Goal: Information Seeking & Learning: Understand process/instructions

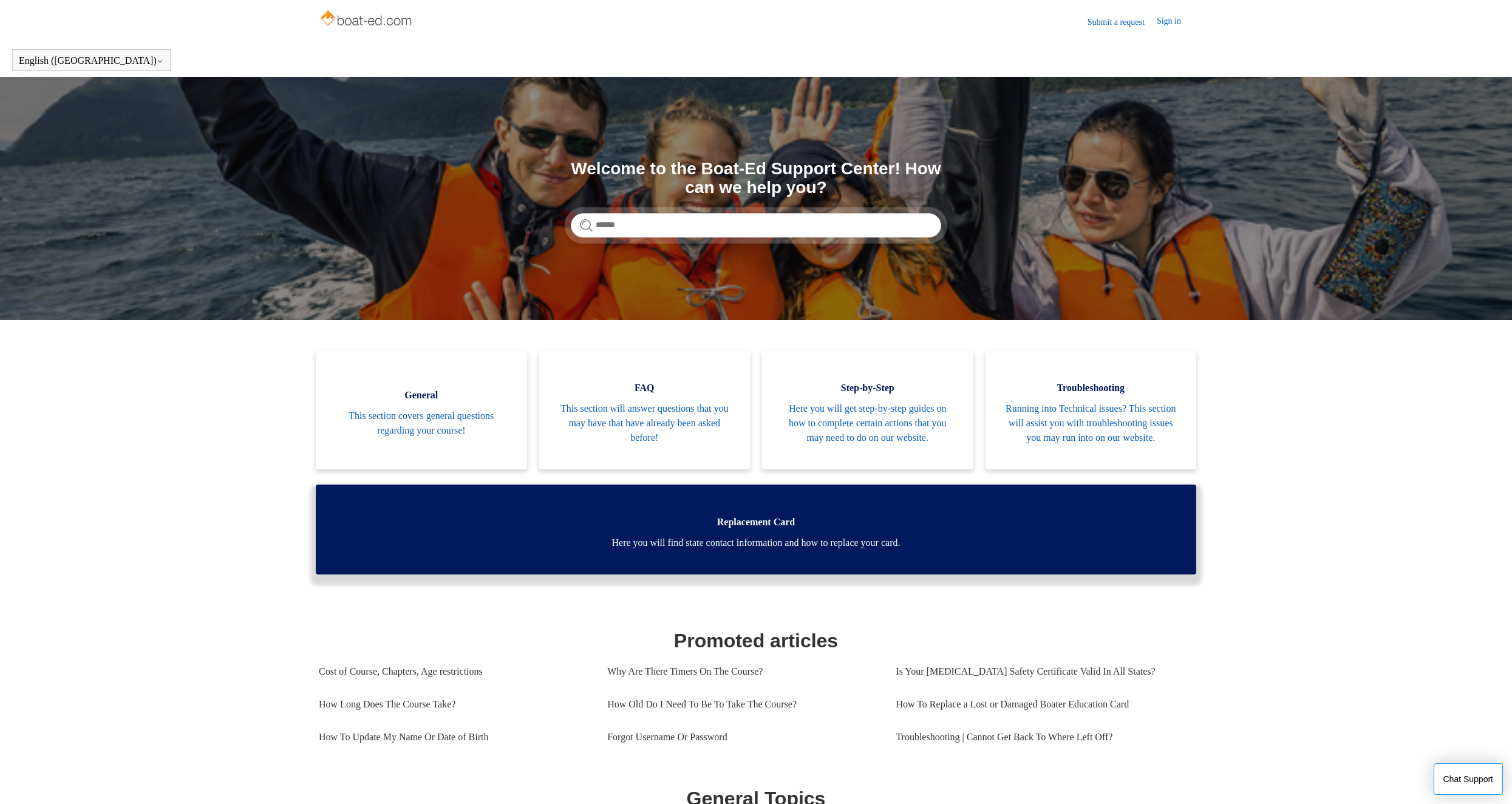
click at [869, 550] on span "Here you will find state contact information and how to replace your card." at bounding box center [756, 543] width 844 height 15
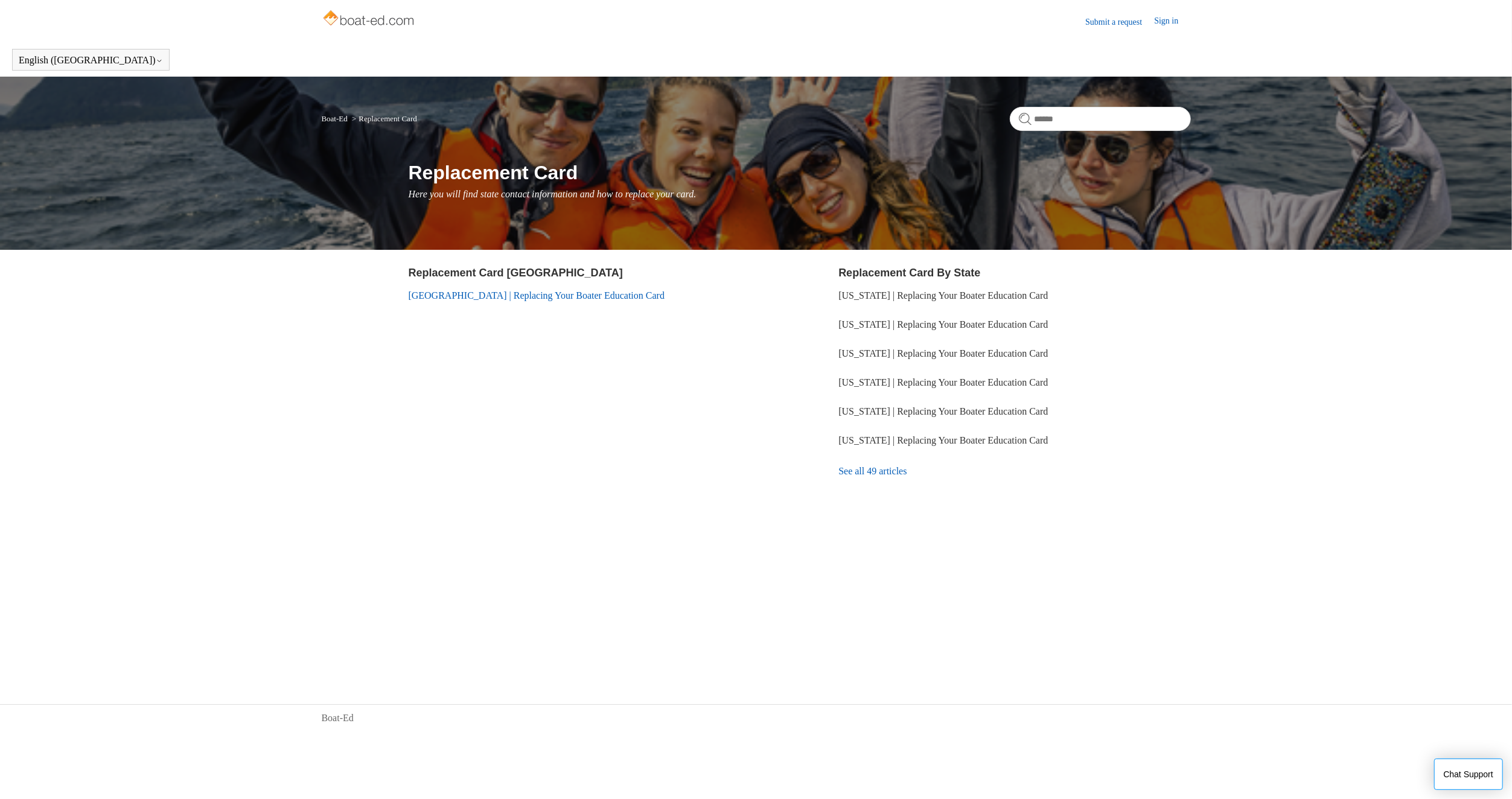
click at [523, 291] on link "[GEOGRAPHIC_DATA] | Replacing Your Boater Education Card" at bounding box center [536, 295] width 256 height 10
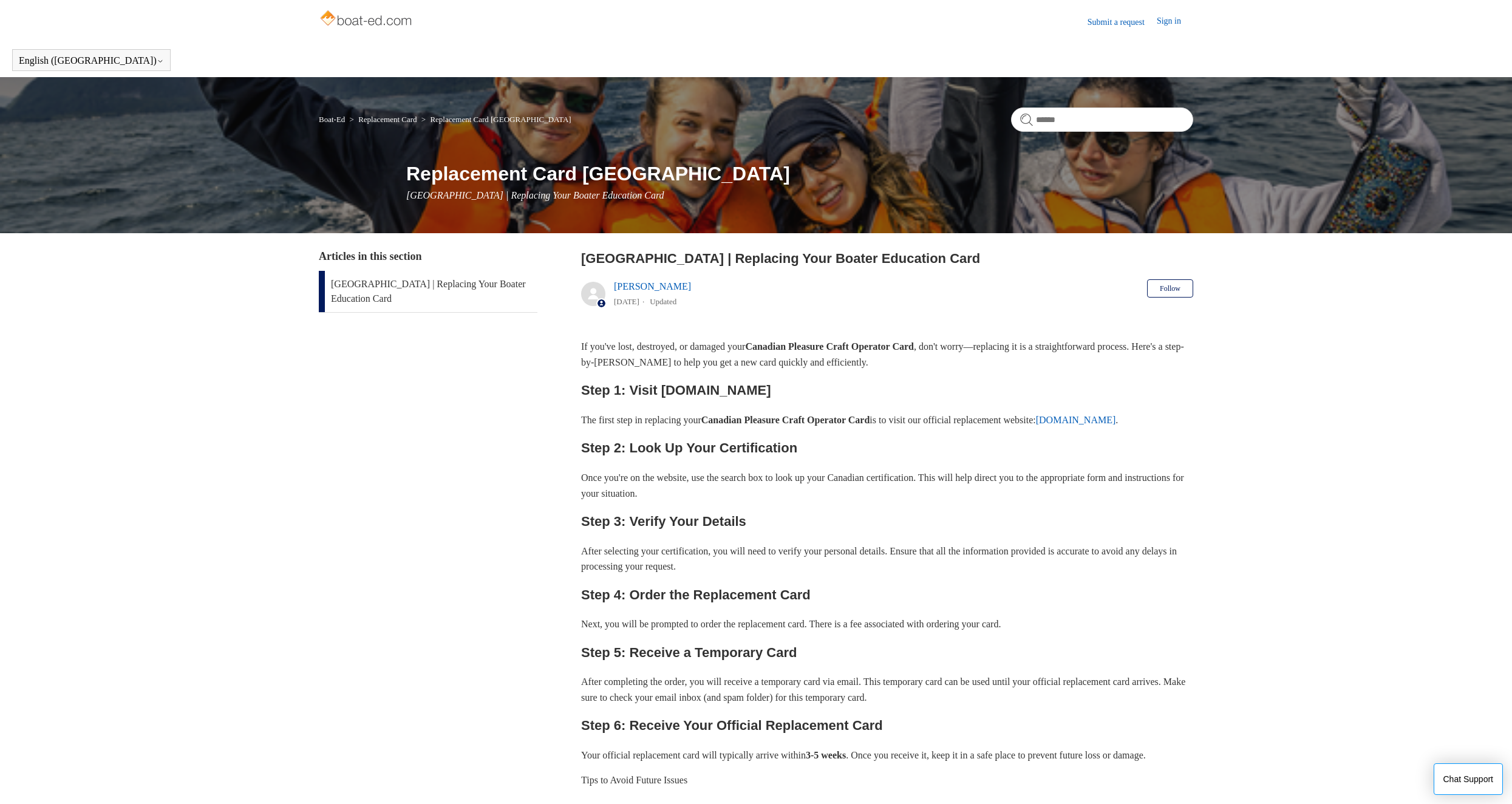
scroll to position [331, 0]
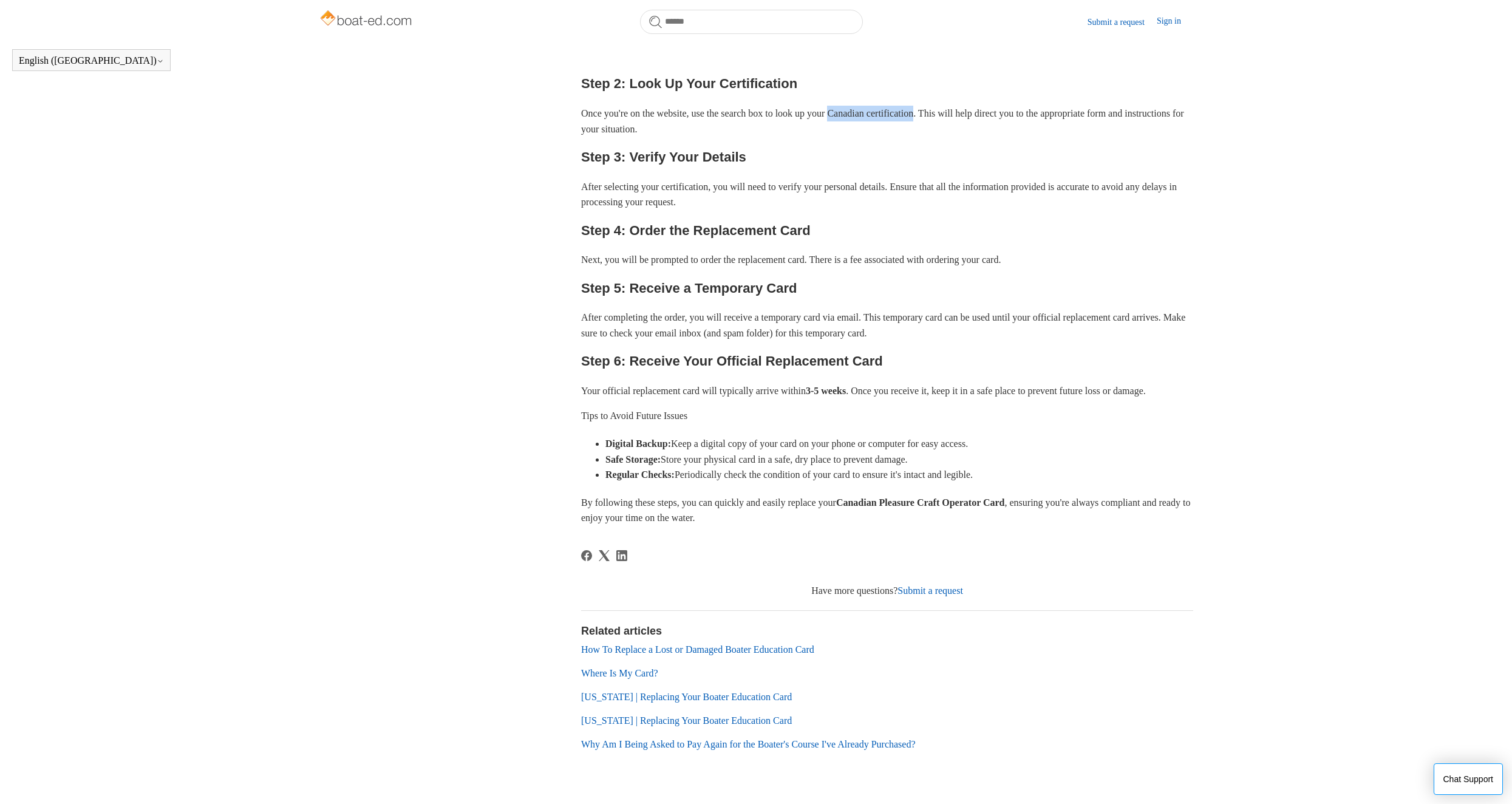
drag, startPoint x: 850, startPoint y: 112, endPoint x: 943, endPoint y: 113, distance: 93.0
click at [943, 113] on p "Once you're on the website, use the search box to look up your Canadian certifi…" at bounding box center [887, 121] width 612 height 31
copy p "Canadian certification"
click at [435, 147] on aside "Articles in this section Canada | Replacing Your Boater Education Card" at bounding box center [428, 323] width 219 height 877
